Goal: Find specific page/section: Find specific page/section

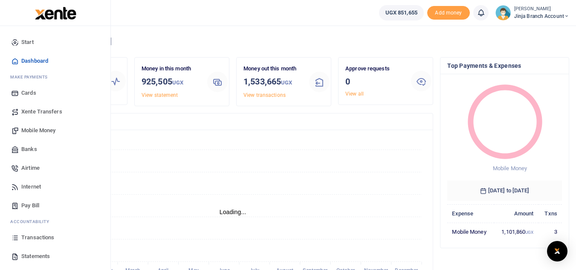
scroll to position [7, 7]
click at [28, 256] on span "Statements" at bounding box center [35, 256] width 29 height 9
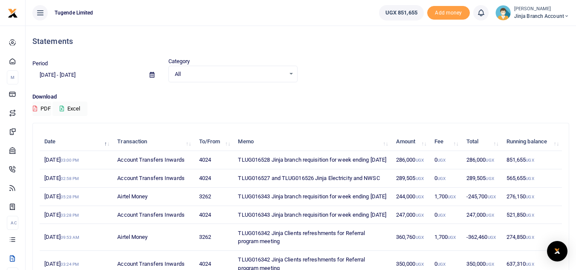
click at [527, 9] on small "[PERSON_NAME]" at bounding box center [541, 9] width 55 height 7
click at [523, 35] on link "Switch accounts" at bounding box center [535, 31] width 67 height 12
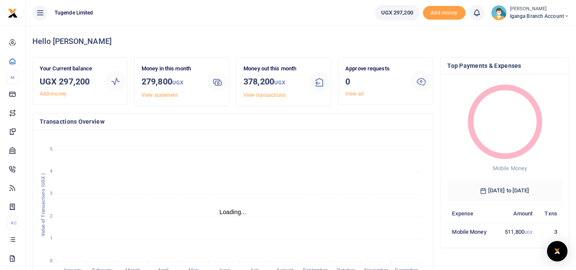
scroll to position [7, 7]
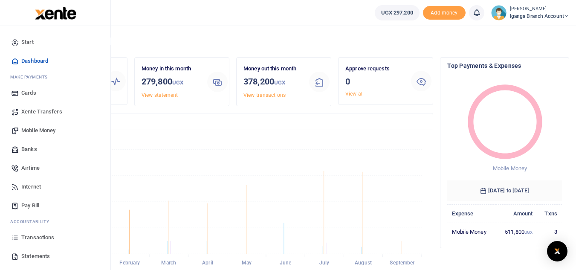
click at [35, 257] on span "Statements" at bounding box center [35, 256] width 29 height 9
